Goal: Find specific page/section: Find specific page/section

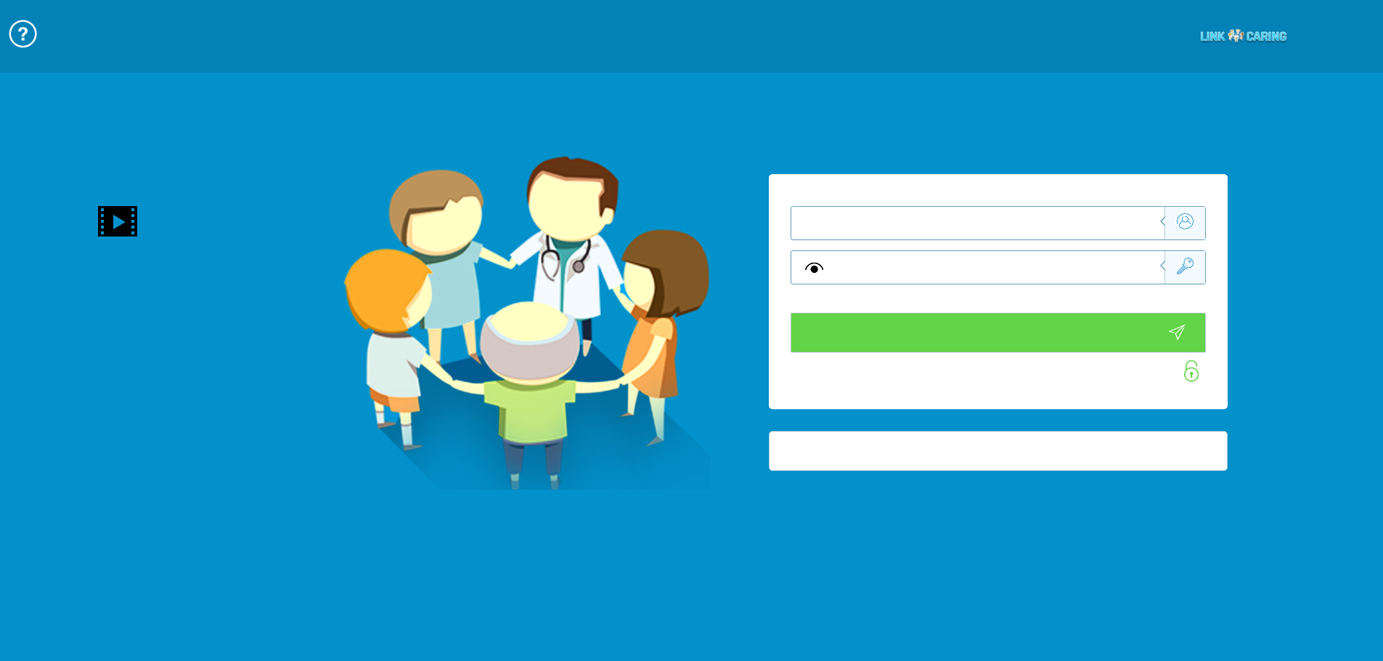
type input "התחבר עכשיו"
type input "עדיין לא? צור חשבון!"
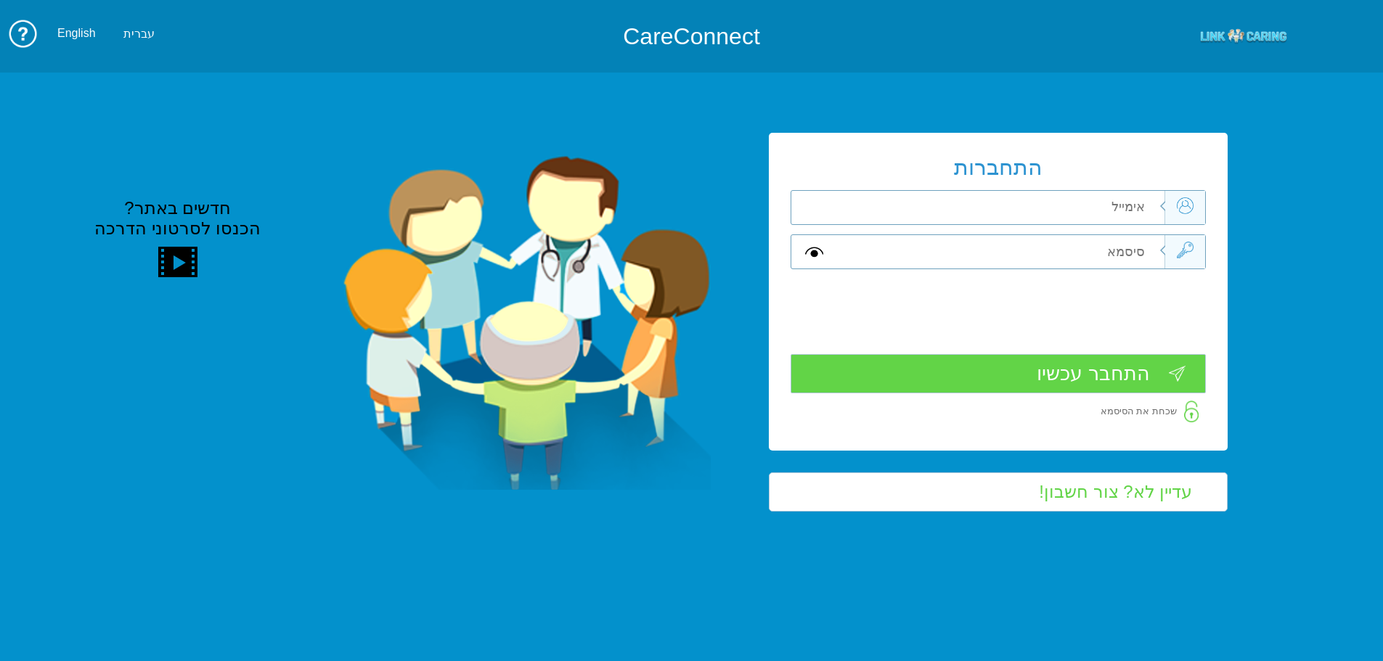
click at [1083, 232] on div "התחברות שדה חובה שדה חובה שדה חובה" at bounding box center [998, 291] width 459 height 317
click at [1079, 201] on input "text" at bounding box center [1000, 207] width 327 height 33
type input "ה"
type input "vered.hinoch@pbsh.health.gov.il"
click at [1094, 269] on div at bounding box center [998, 252] width 415 height 35
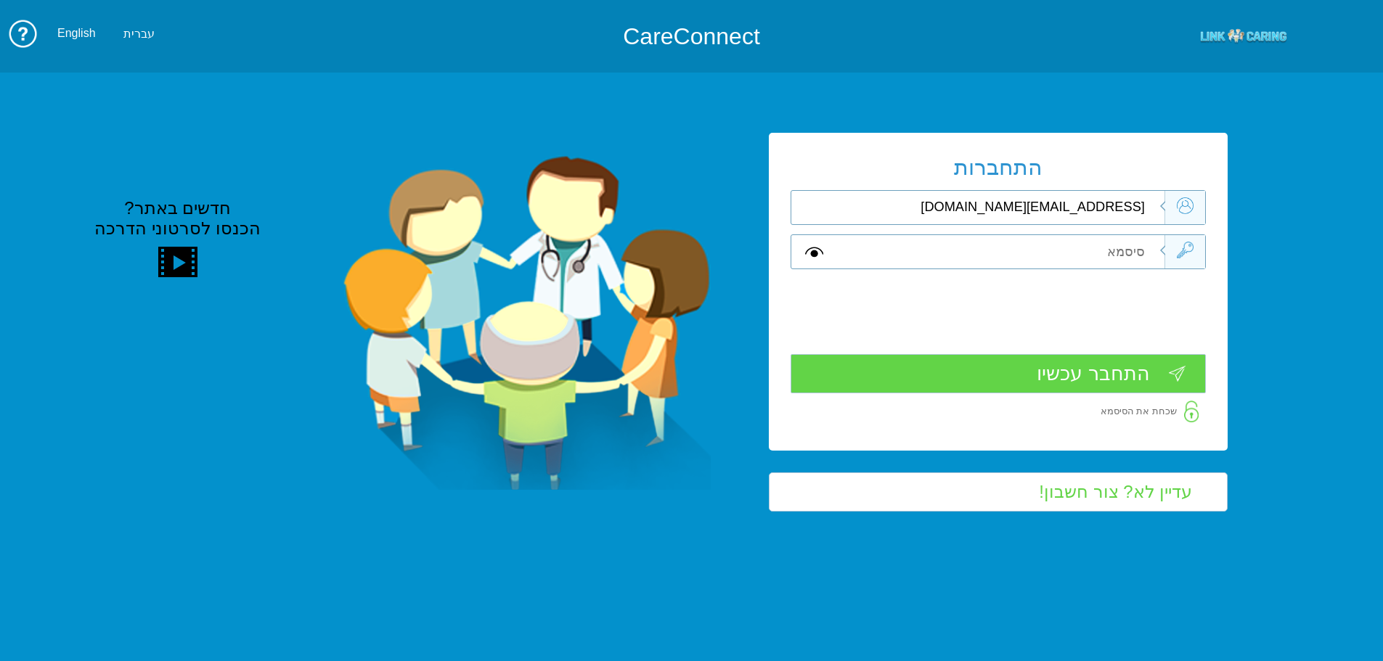
click at [1101, 258] on input "text" at bounding box center [1000, 251] width 327 height 33
type input "ה"
click at [1089, 373] on input "התחבר עכשיו" at bounding box center [998, 374] width 415 height 40
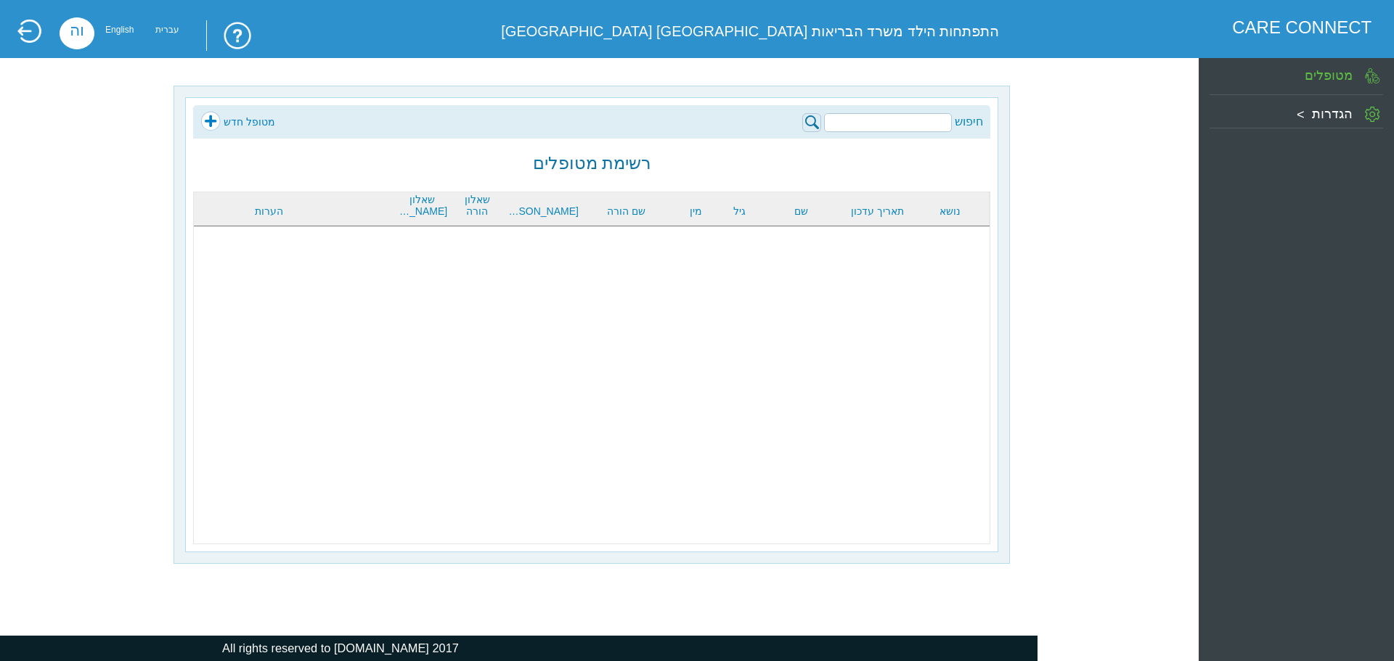
click at [937, 122] on input "search" at bounding box center [888, 122] width 128 height 19
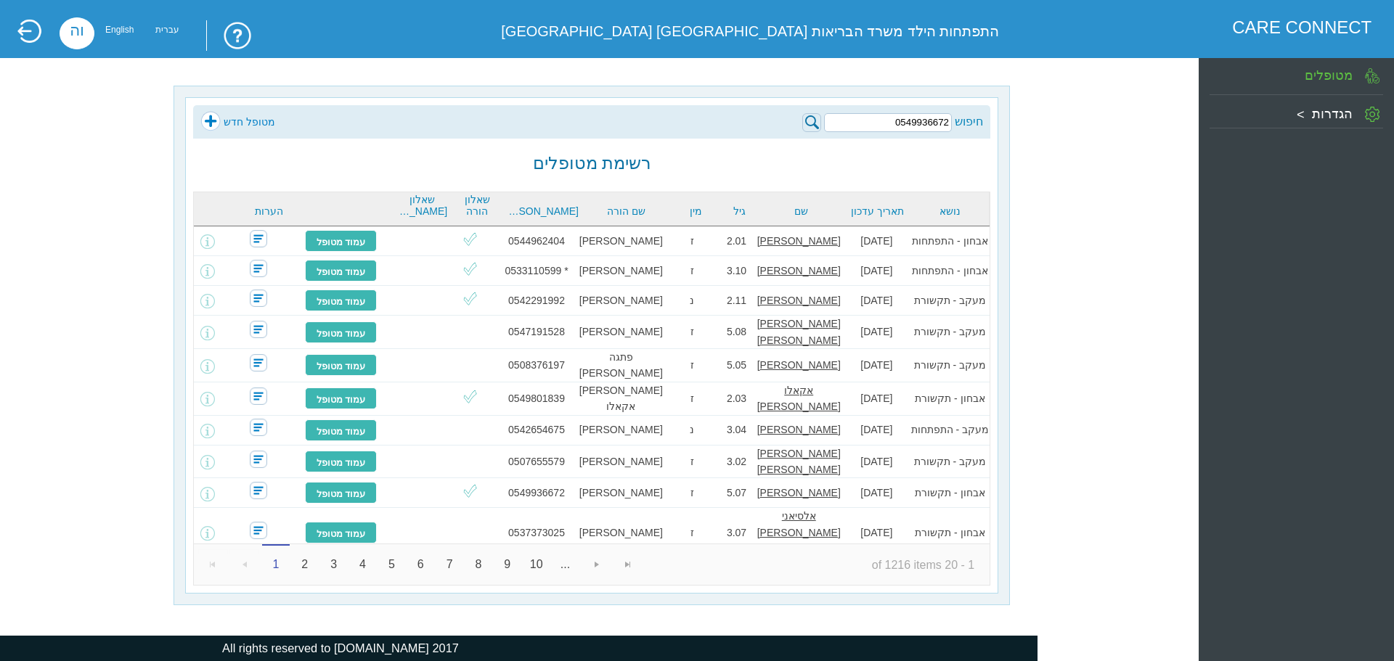
type input "0549936672"
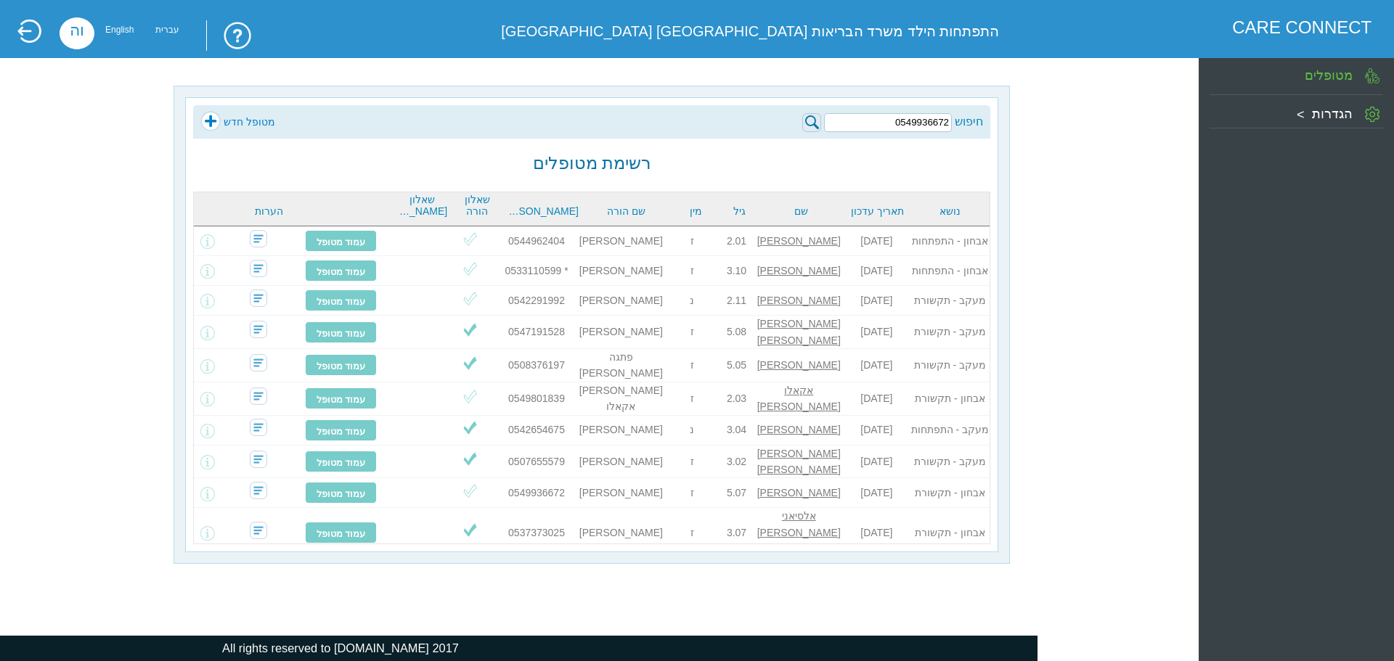
click at [211, 481] on div at bounding box center [592, 385] width 796 height 317
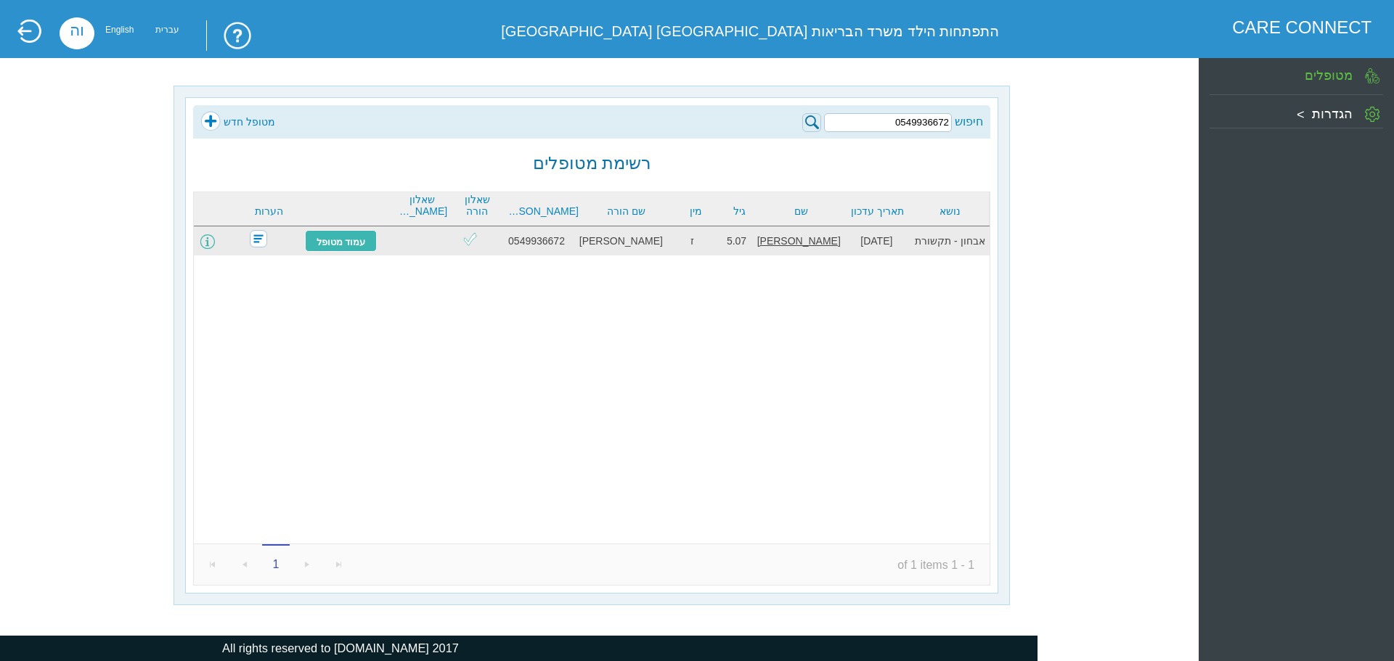
click at [215, 243] on span at bounding box center [207, 242] width 15 height 15
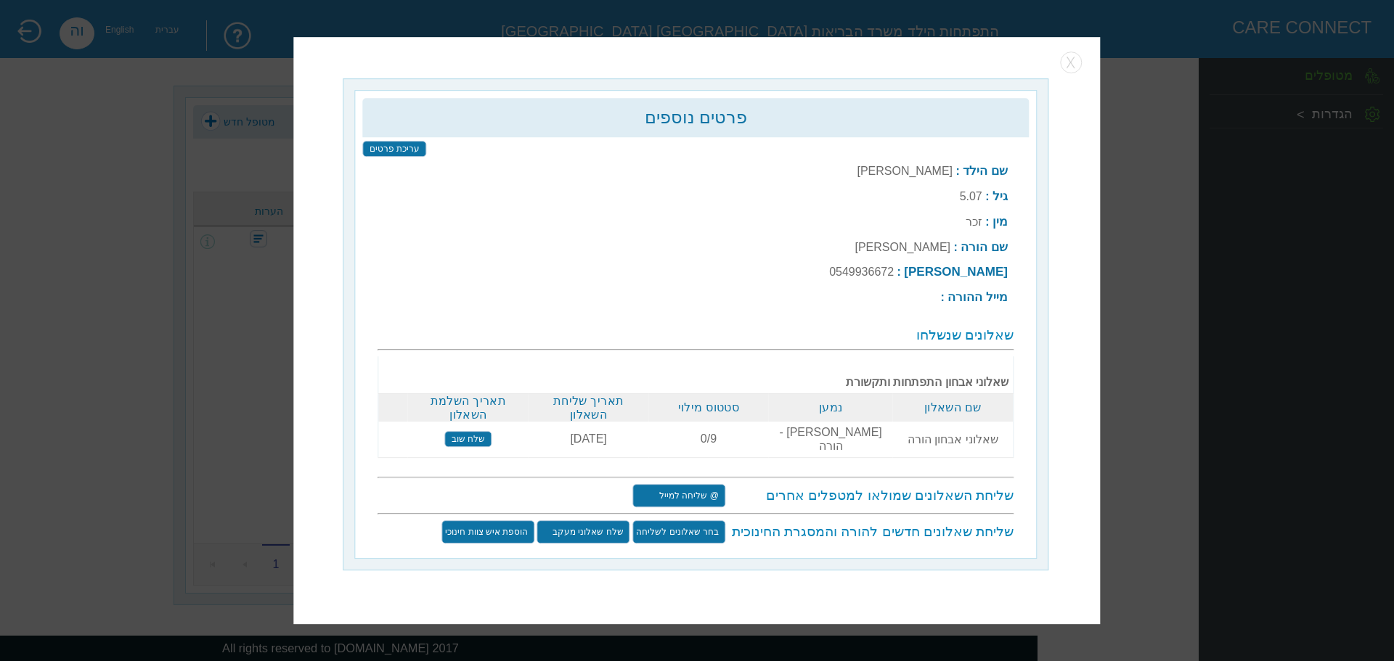
click at [462, 439] on input "שלח שוב" at bounding box center [468, 439] width 46 height 16
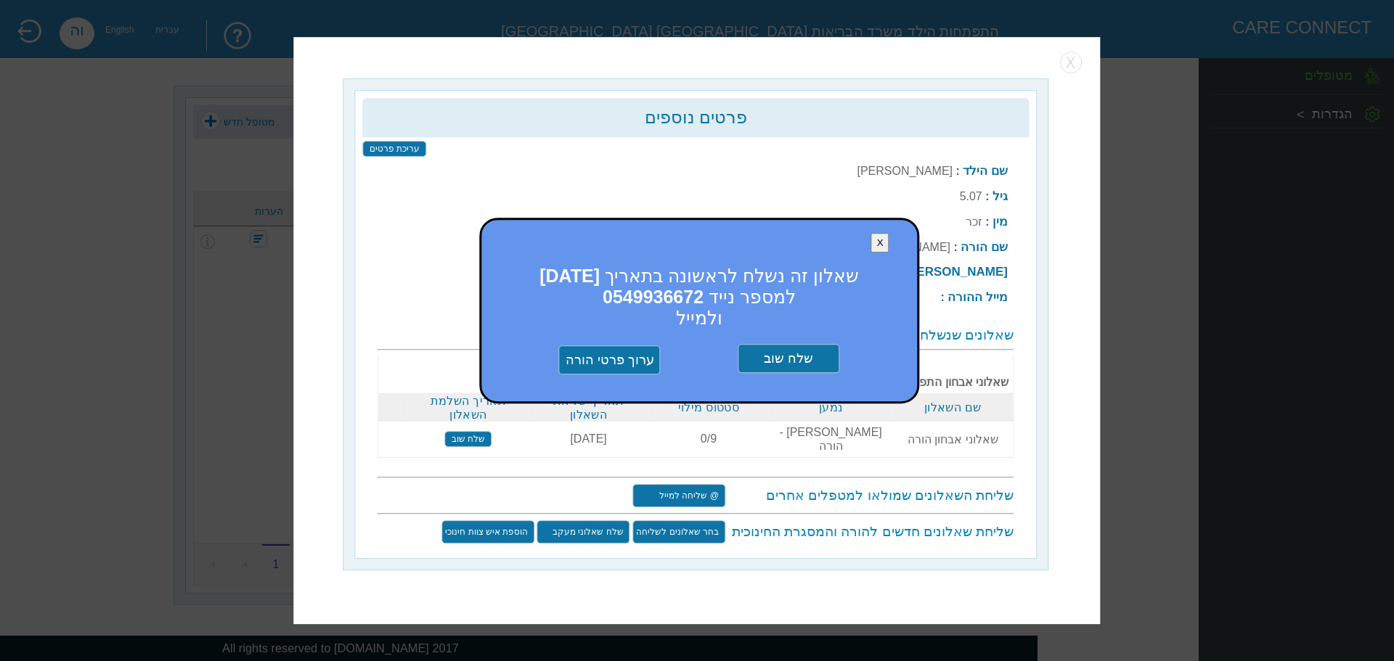
click at [778, 359] on input "שלח שוב" at bounding box center [789, 358] width 102 height 29
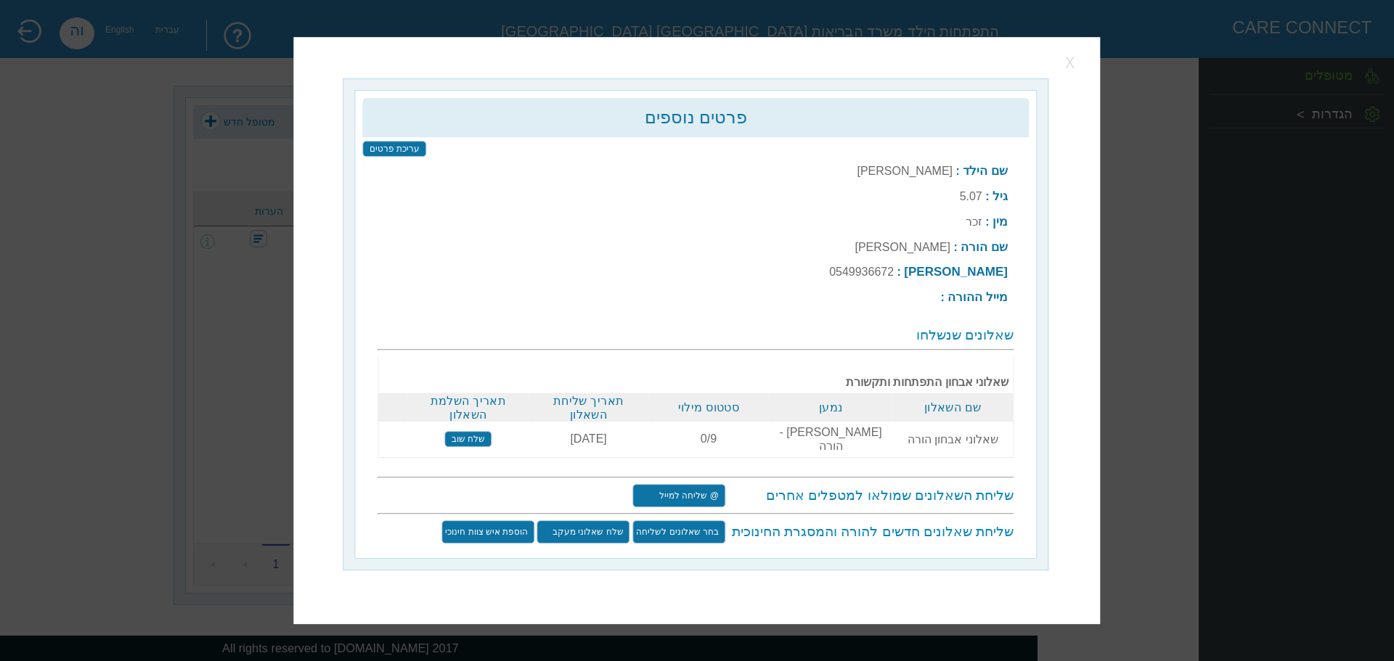
click at [1061, 72] on button "button" at bounding box center [1072, 63] width 22 height 22
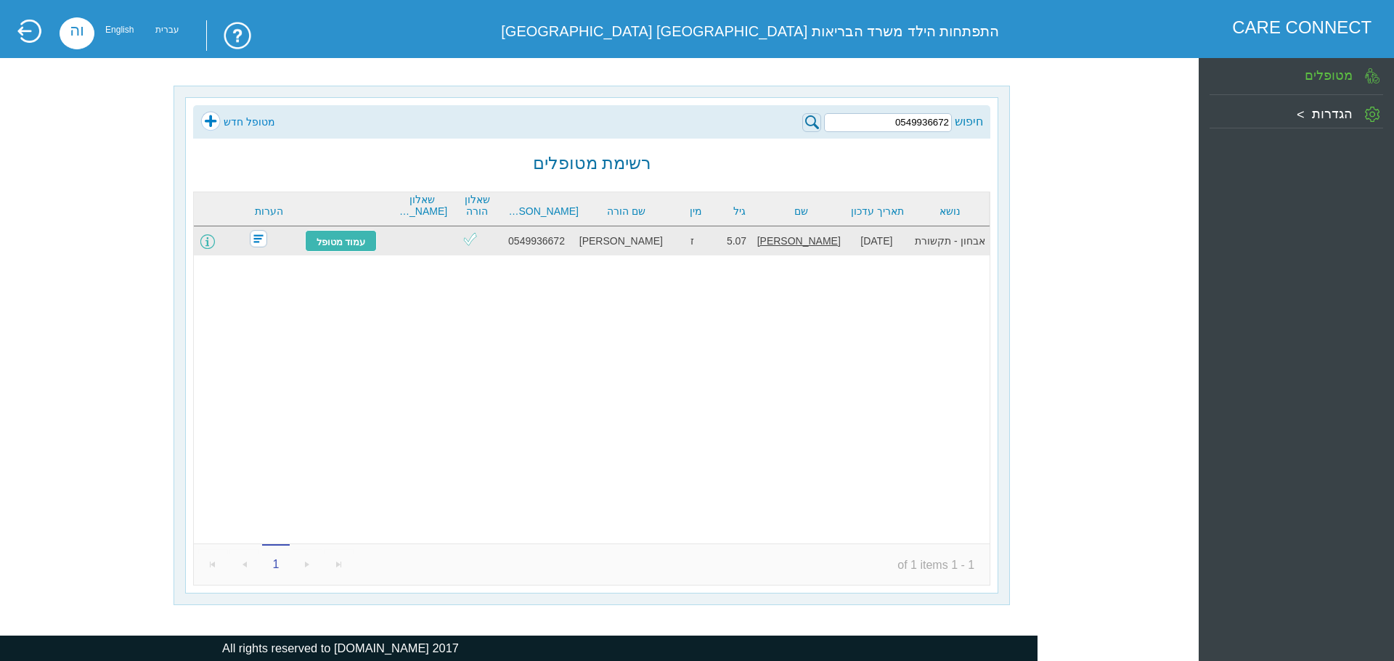
click at [215, 240] on span at bounding box center [207, 242] width 15 height 15
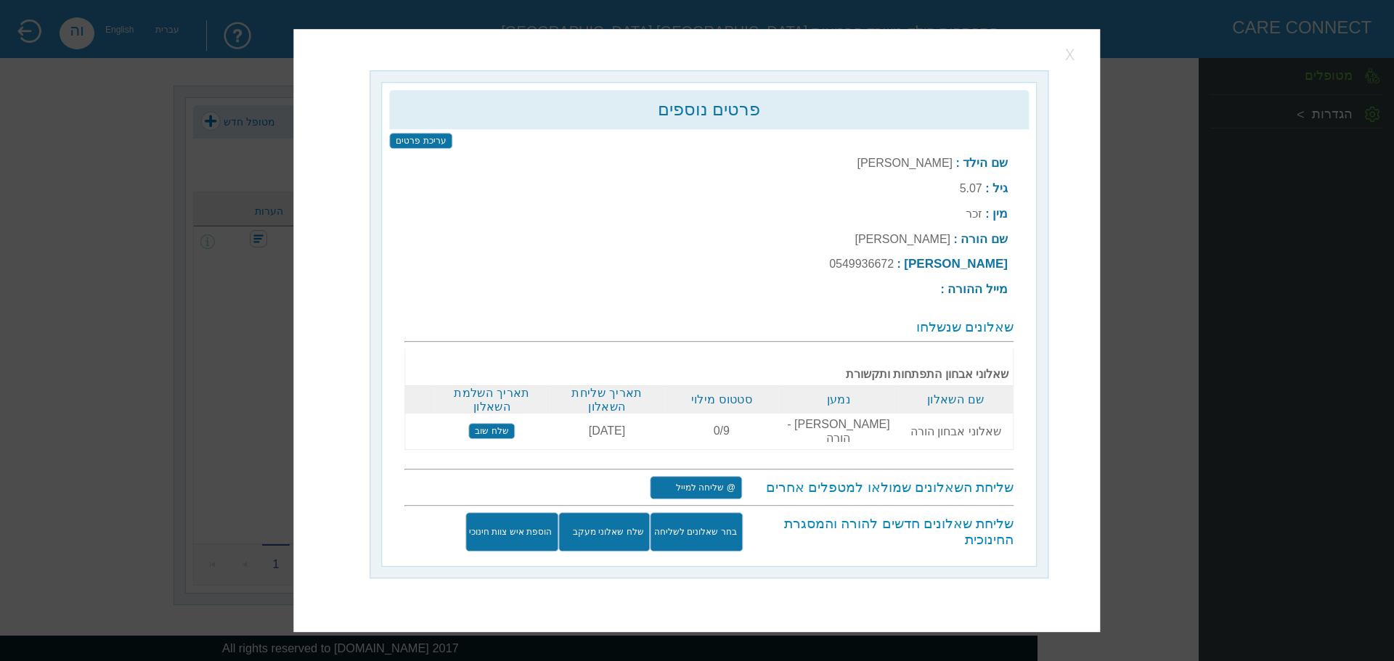
click at [1068, 65] on button "button" at bounding box center [1072, 55] width 22 height 22
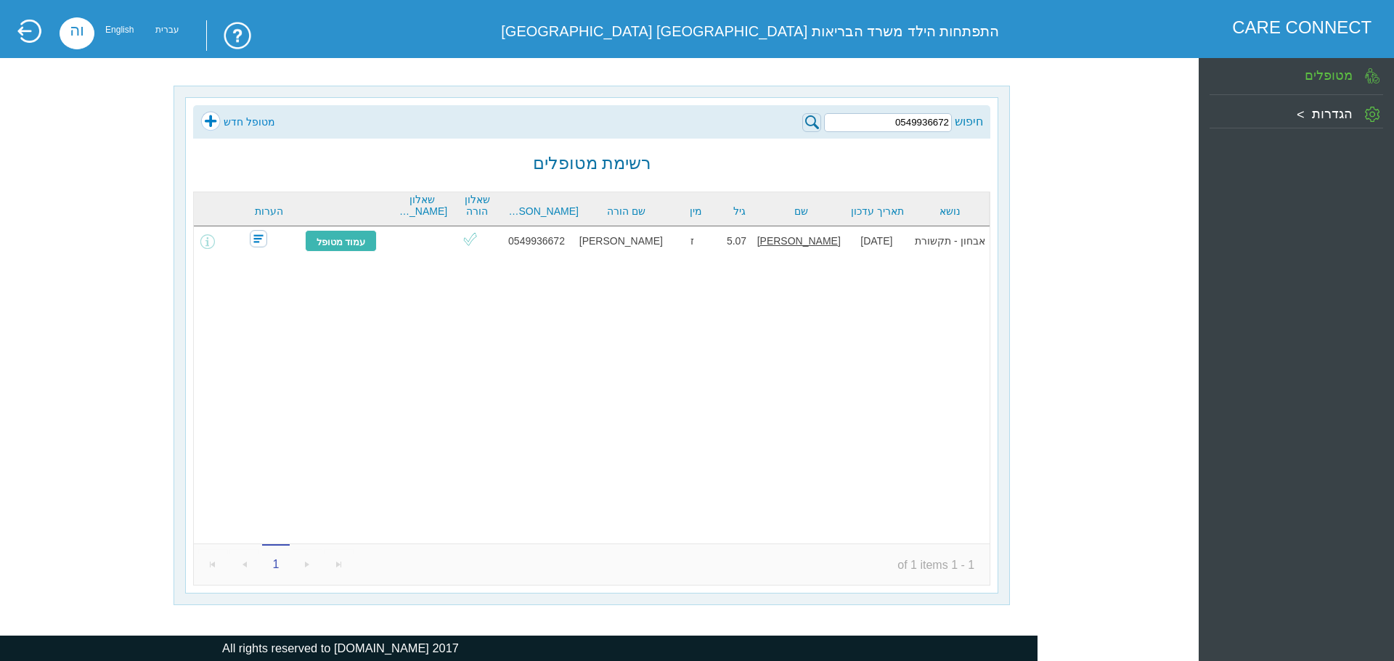
click at [810, 119] on img at bounding box center [811, 122] width 19 height 19
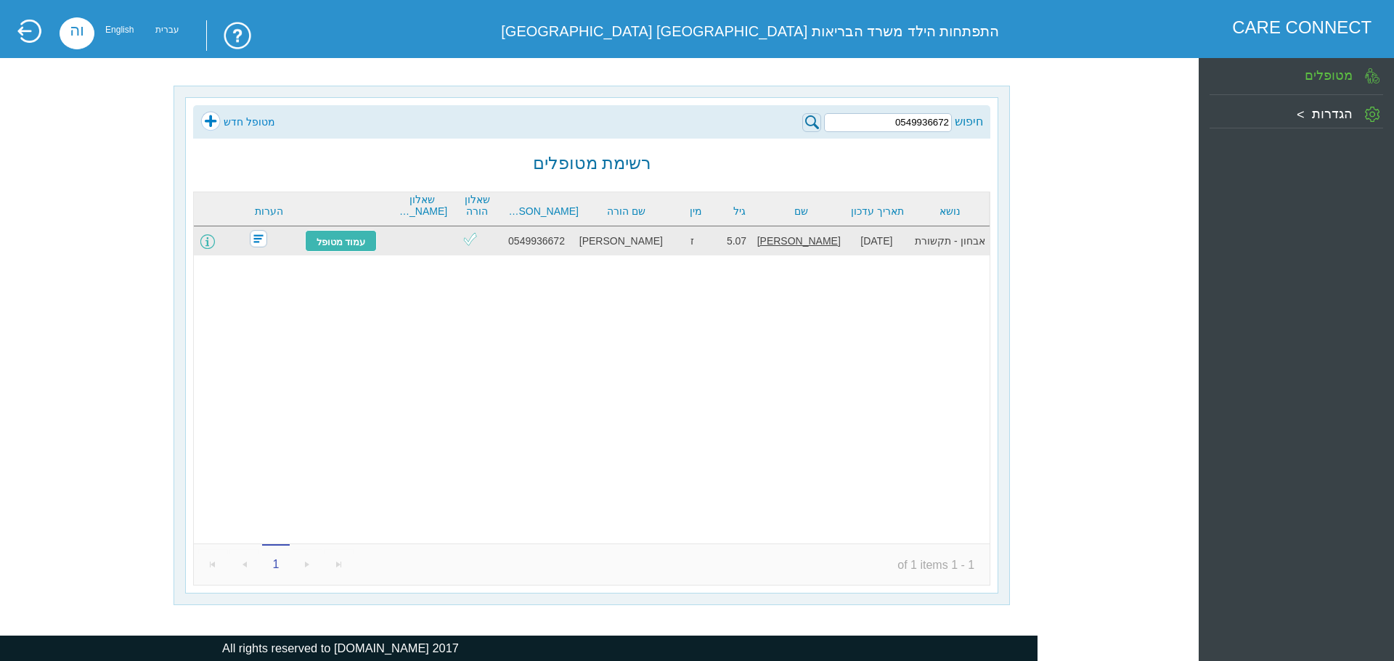
click at [215, 241] on span at bounding box center [207, 242] width 15 height 15
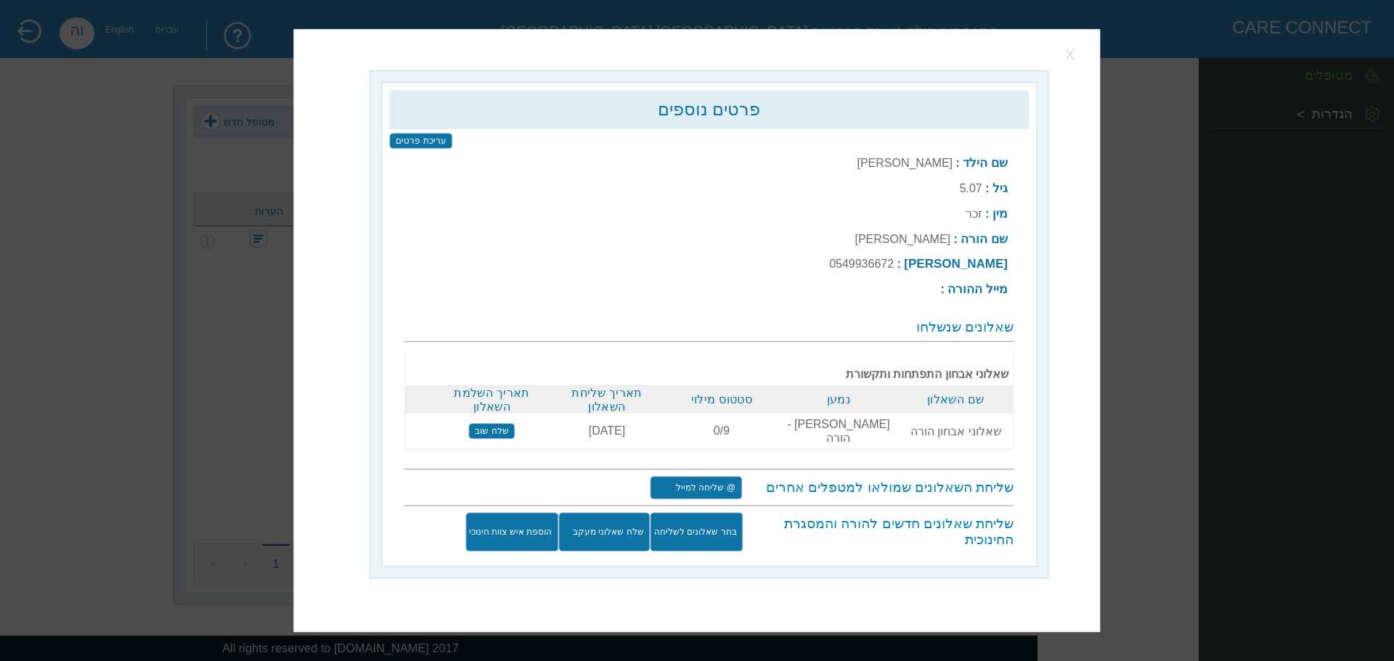
click at [1065, 65] on button "button" at bounding box center [1072, 55] width 22 height 22
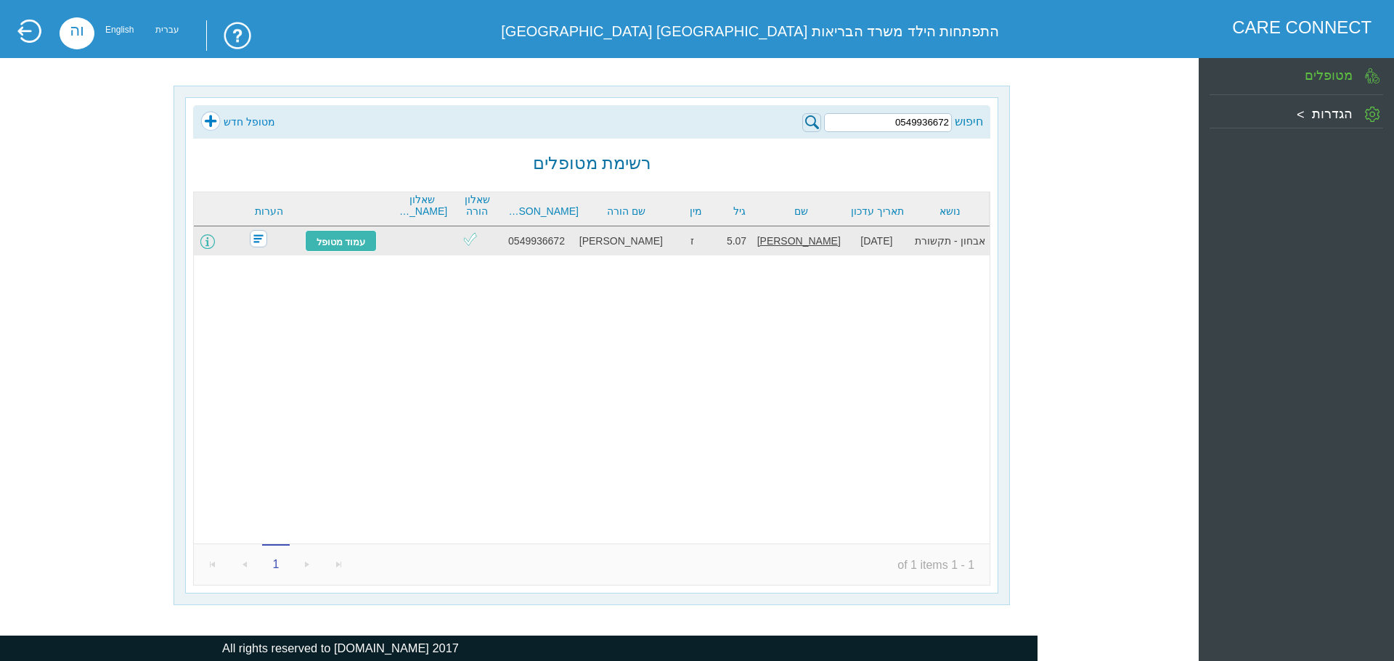
click at [215, 244] on span at bounding box center [207, 242] width 15 height 15
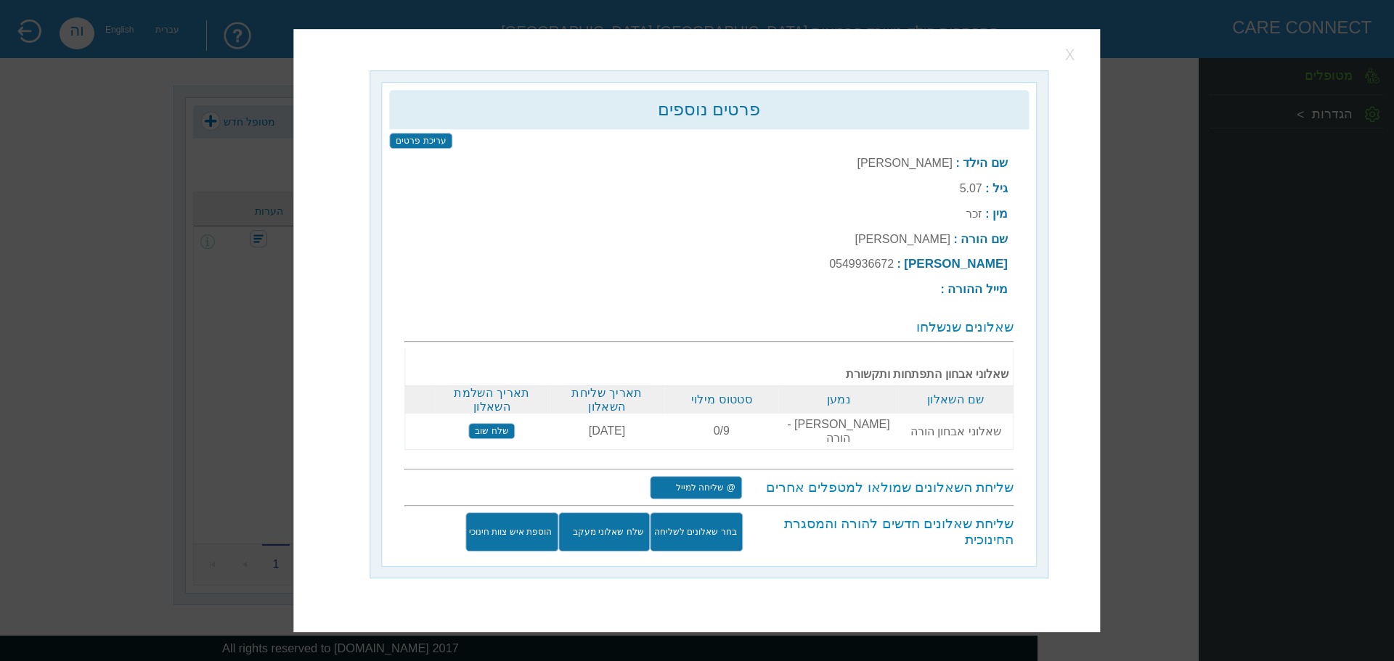
click at [1075, 65] on button "button" at bounding box center [1072, 55] width 22 height 22
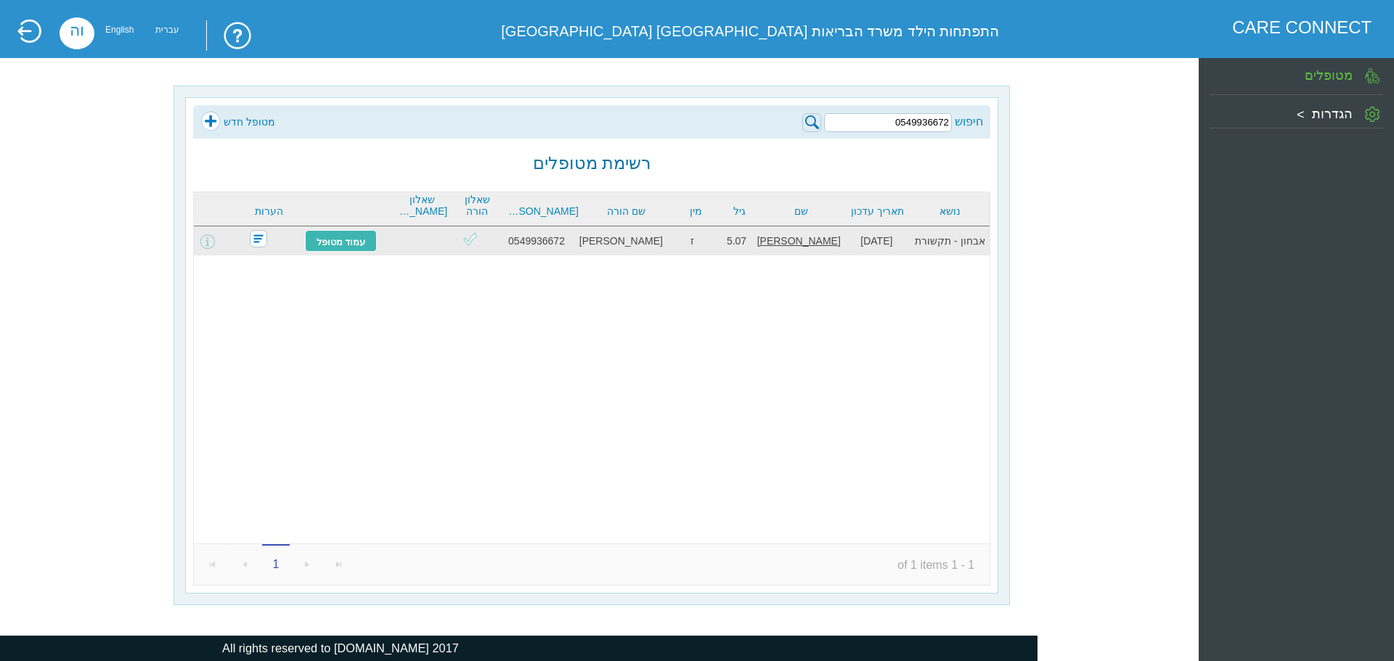
click at [782, 240] on u "[PERSON_NAME]" at bounding box center [798, 241] width 83 height 12
click at [325, 247] on link "עמוד מטופל" at bounding box center [341, 241] width 73 height 22
click at [215, 241] on span at bounding box center [207, 242] width 15 height 15
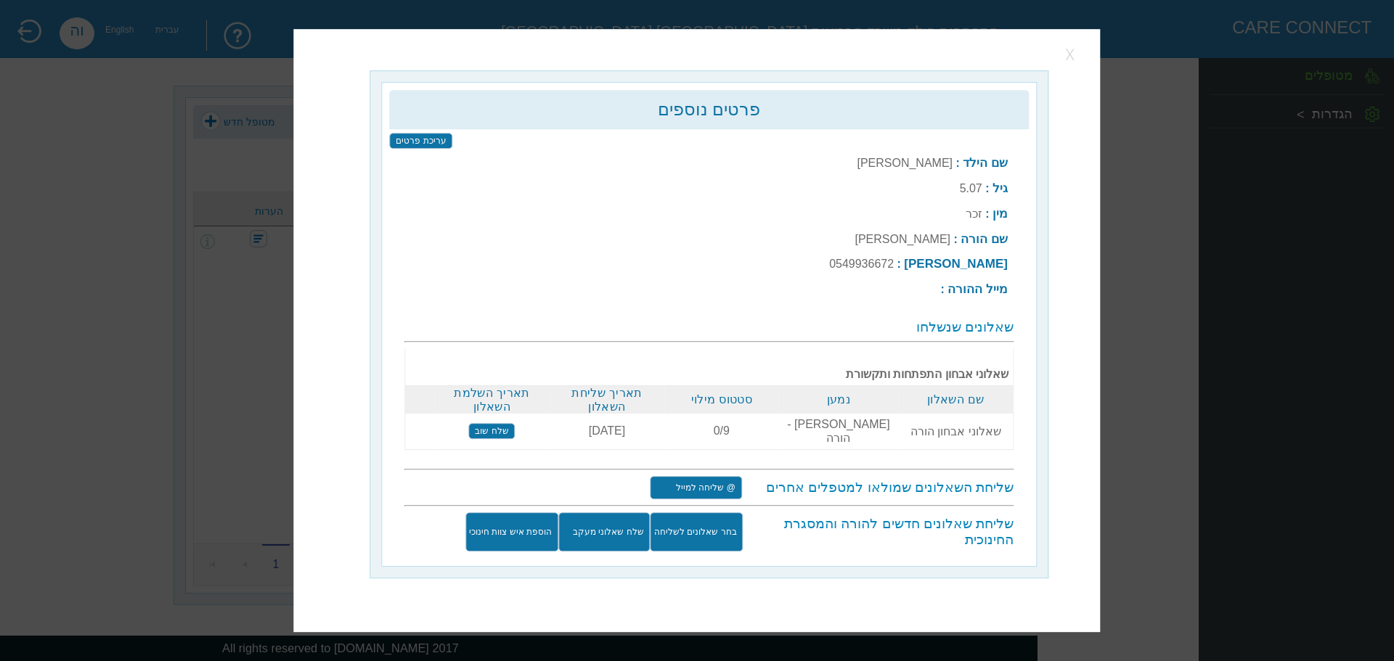
click at [1069, 65] on button "button" at bounding box center [1072, 55] width 22 height 22
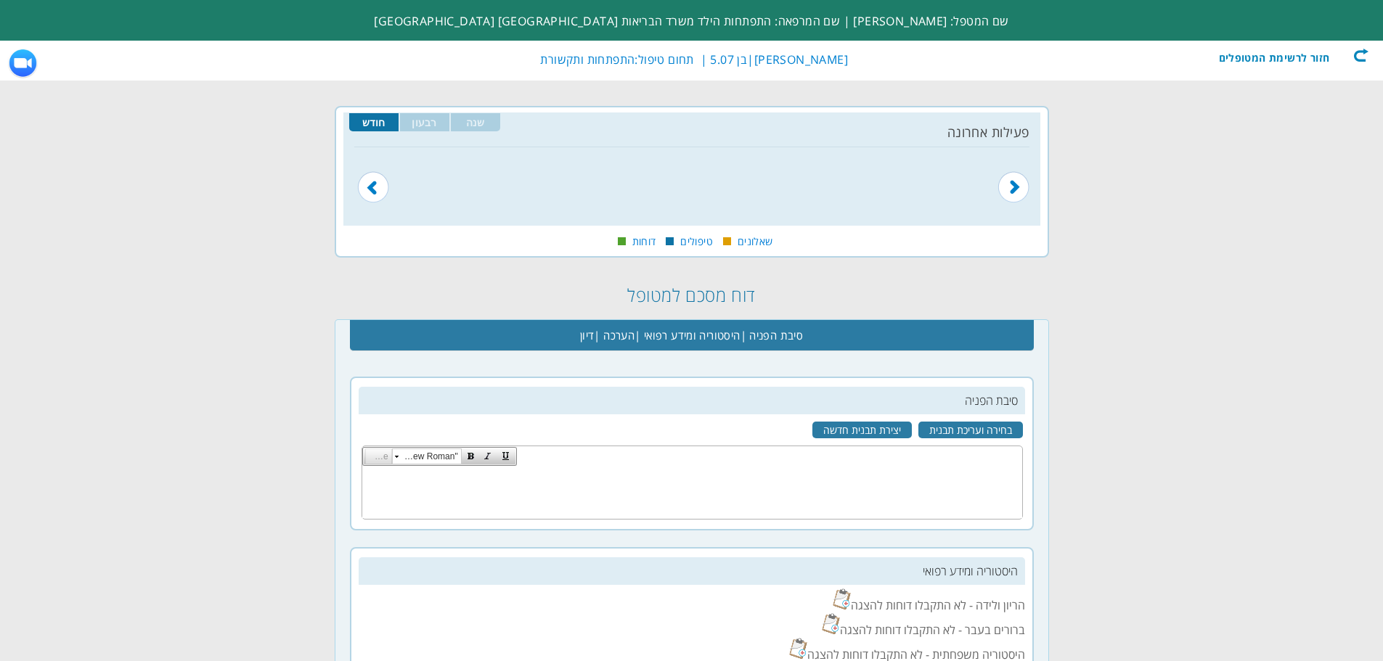
scroll to position [0, -192]
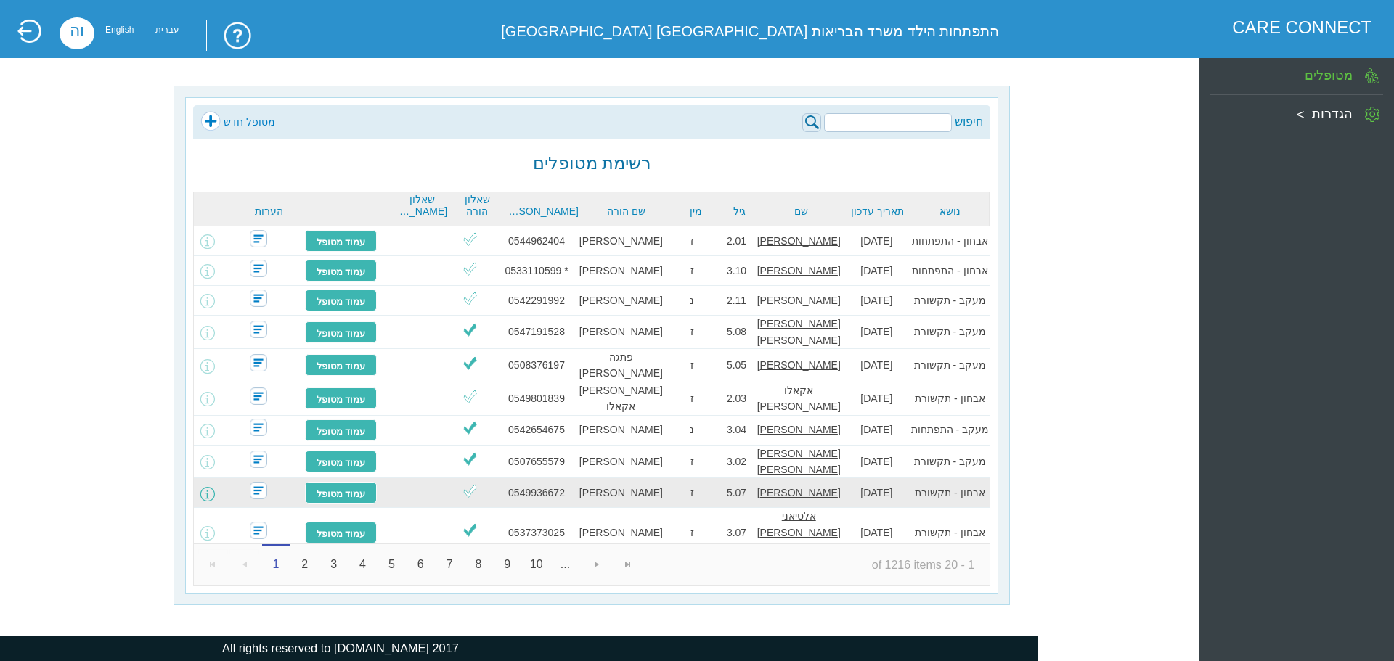
click at [215, 487] on span at bounding box center [207, 494] width 15 height 15
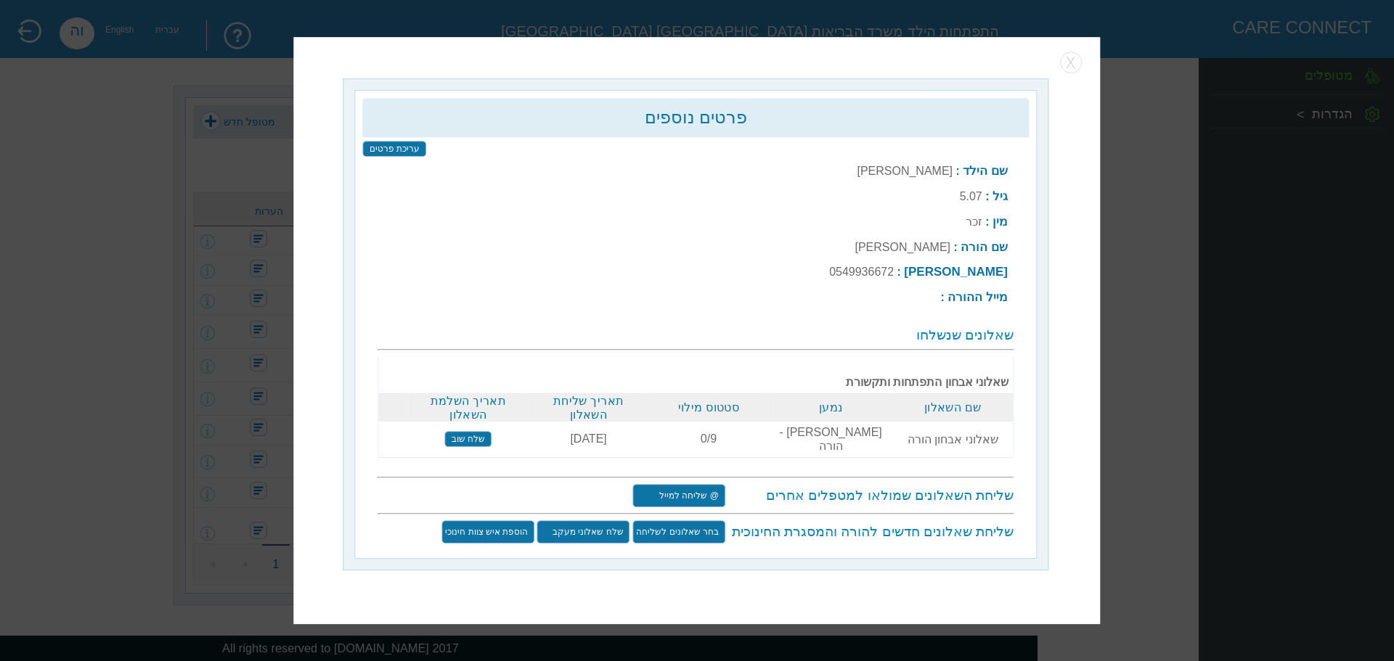
click at [1085, 75] on div "פרטים נוספים עריכת פרטים שם הילד : [PERSON_NAME] גיל : 5.07 מין : זכר : : : X" at bounding box center [696, 331] width 807 height 588
click at [1077, 73] on button "button" at bounding box center [1072, 63] width 22 height 22
